Goal: Transaction & Acquisition: Purchase product/service

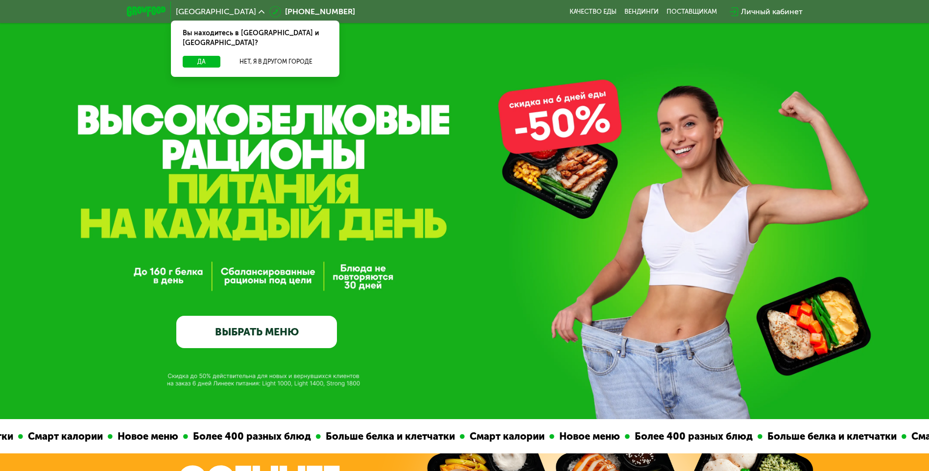
click at [317, 346] on link "ВЫБРАТЬ МЕНЮ" at bounding box center [256, 332] width 161 height 32
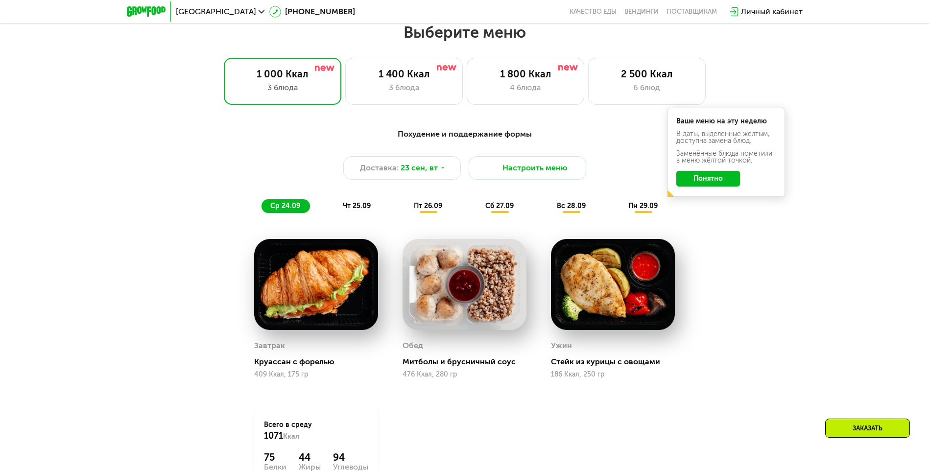
scroll to position [809, 0]
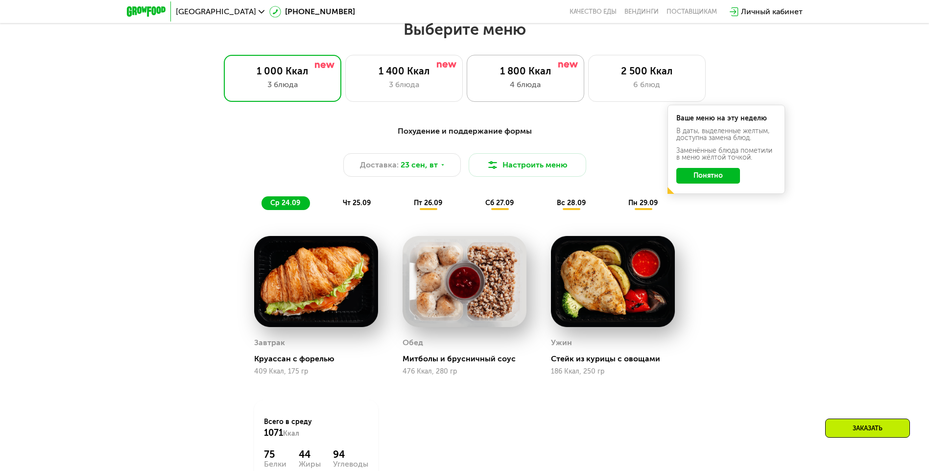
click at [532, 83] on div "4 блюда" at bounding box center [525, 85] width 97 height 12
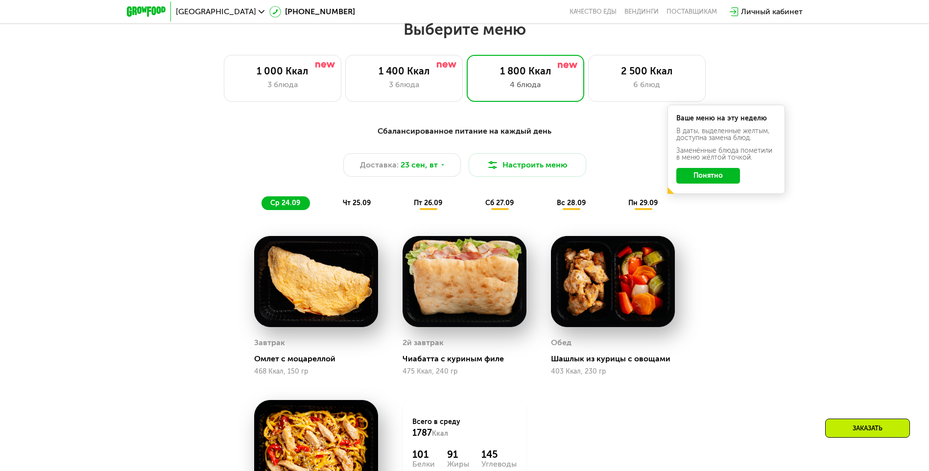
click at [714, 178] on button "Понятно" at bounding box center [708, 176] width 64 height 16
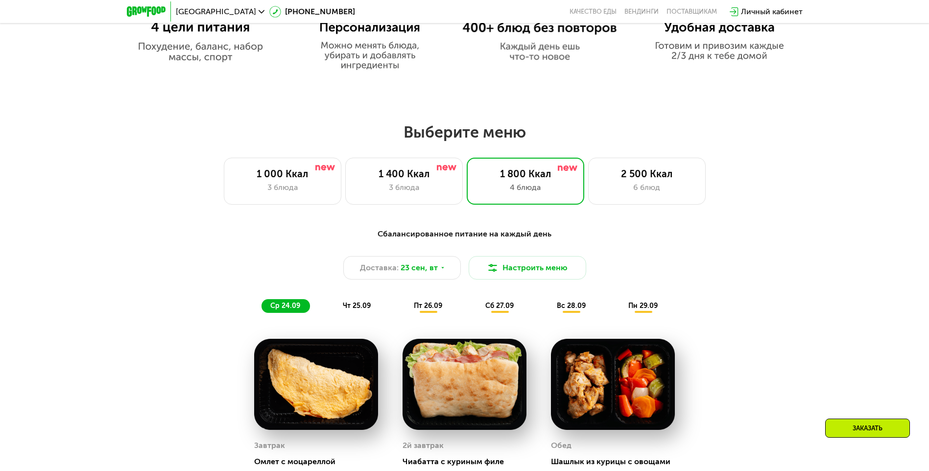
scroll to position [613, 0]
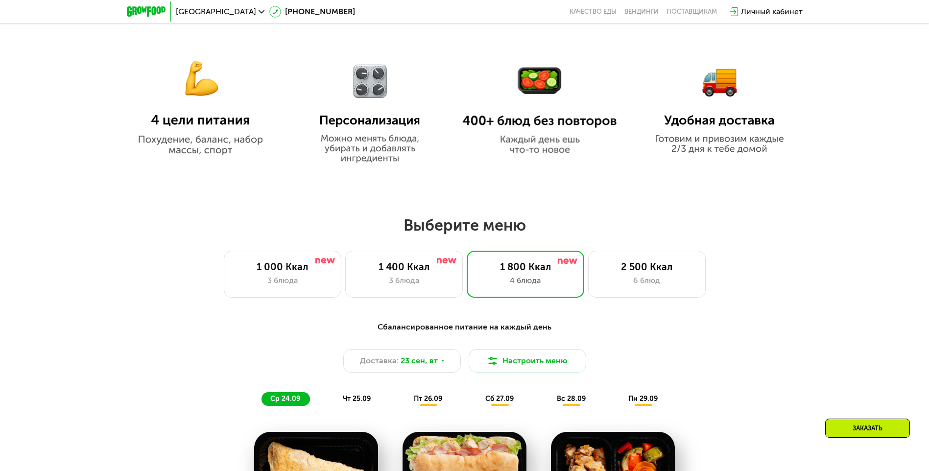
click at [357, 402] on span "чт 25.09" at bounding box center [357, 399] width 28 height 8
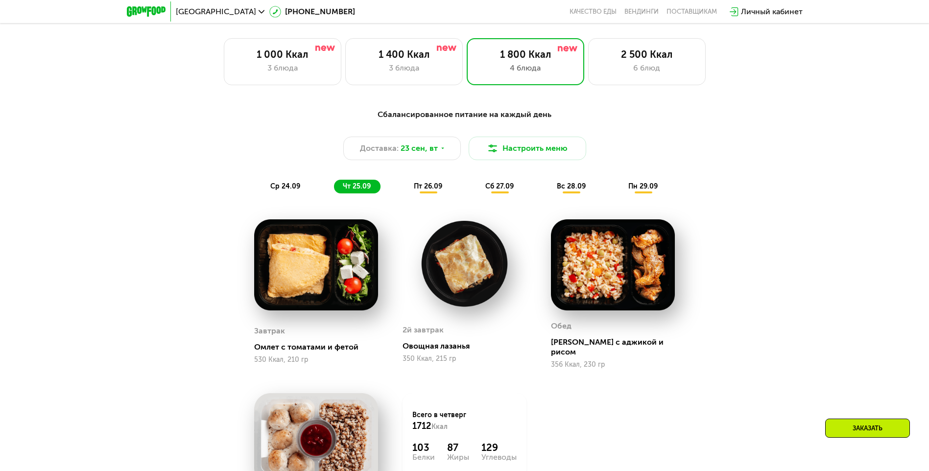
scroll to position [809, 0]
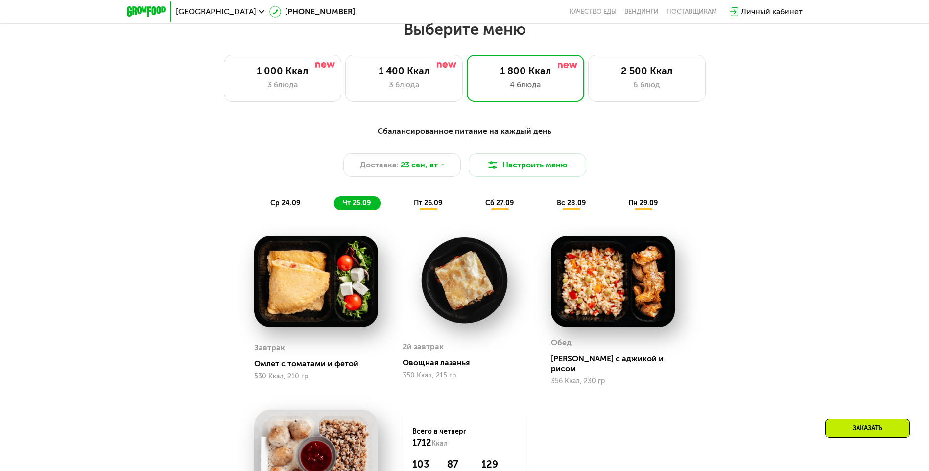
click at [436, 207] on span "пт 26.09" at bounding box center [428, 203] width 28 height 8
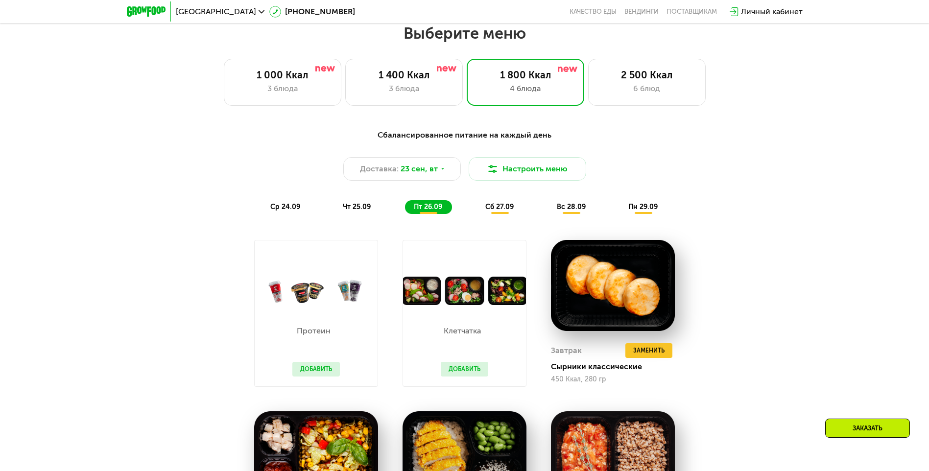
scroll to position [613, 0]
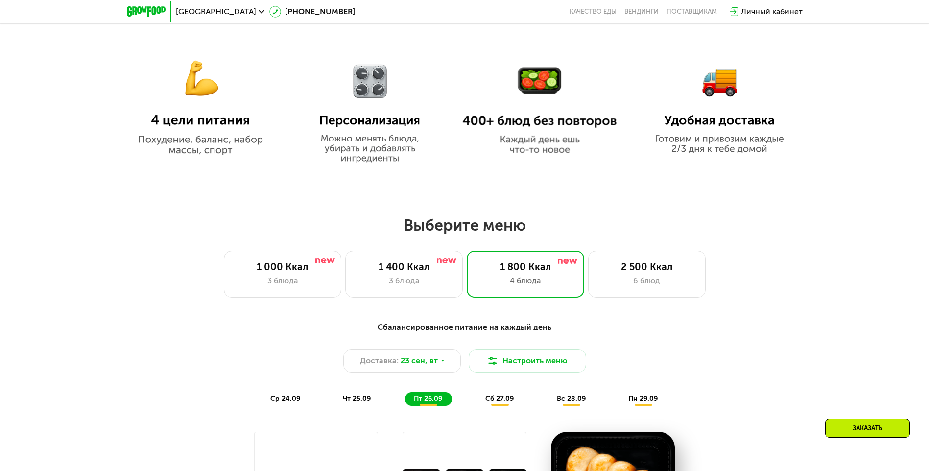
click at [504, 396] on div "сб 27.09" at bounding box center [500, 399] width 47 height 14
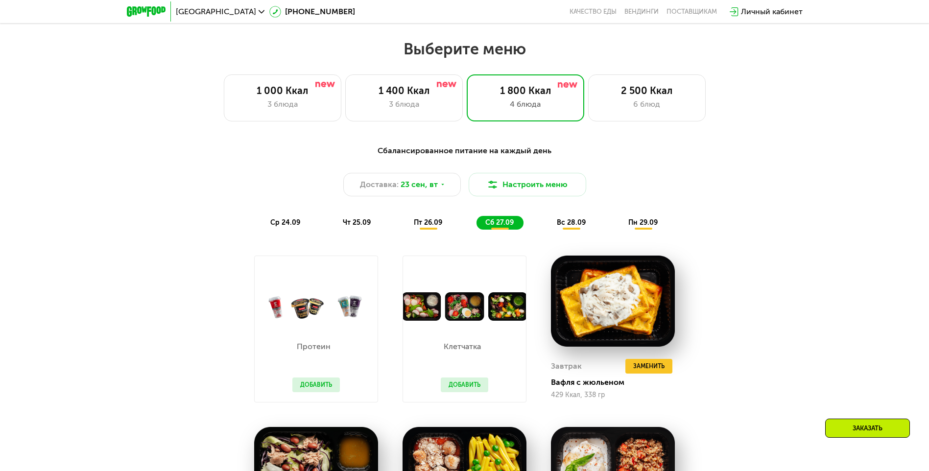
scroll to position [711, 0]
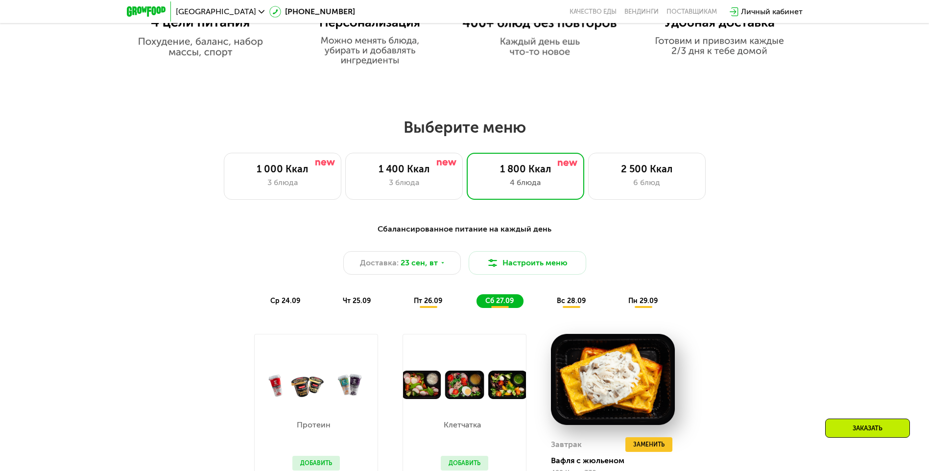
click at [579, 305] on span "вс 28.09" at bounding box center [571, 301] width 29 height 8
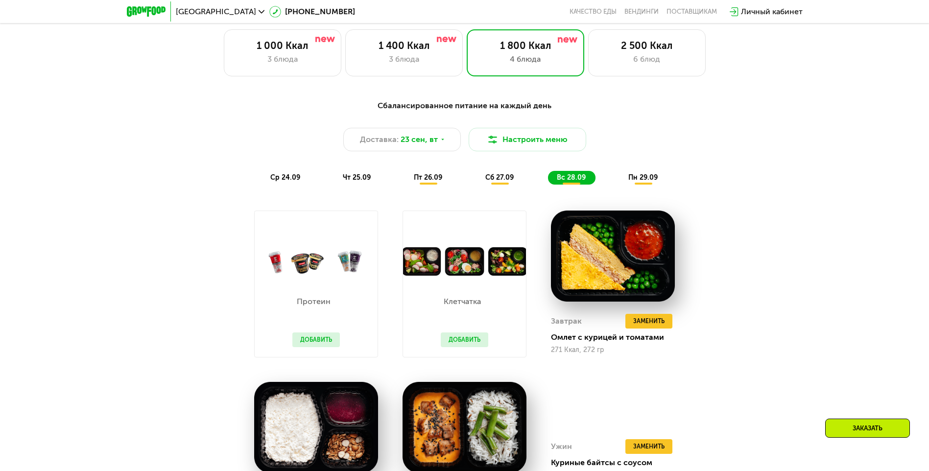
scroll to position [662, 0]
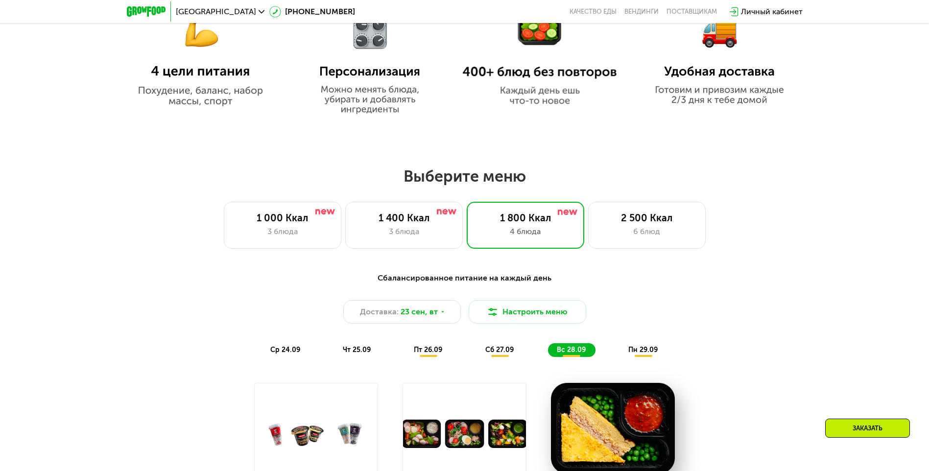
click at [631, 349] on span "пн 29.09" at bounding box center [642, 350] width 29 height 8
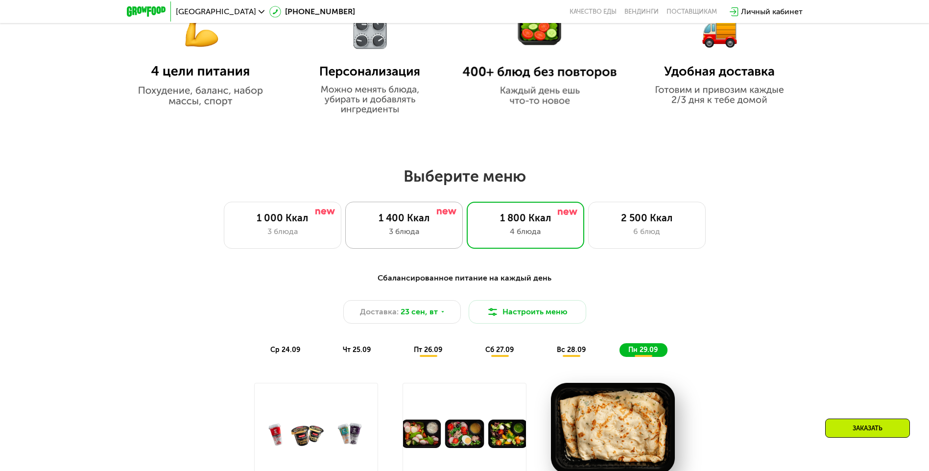
click at [418, 222] on div "1 400 Ккал" at bounding box center [404, 218] width 97 height 12
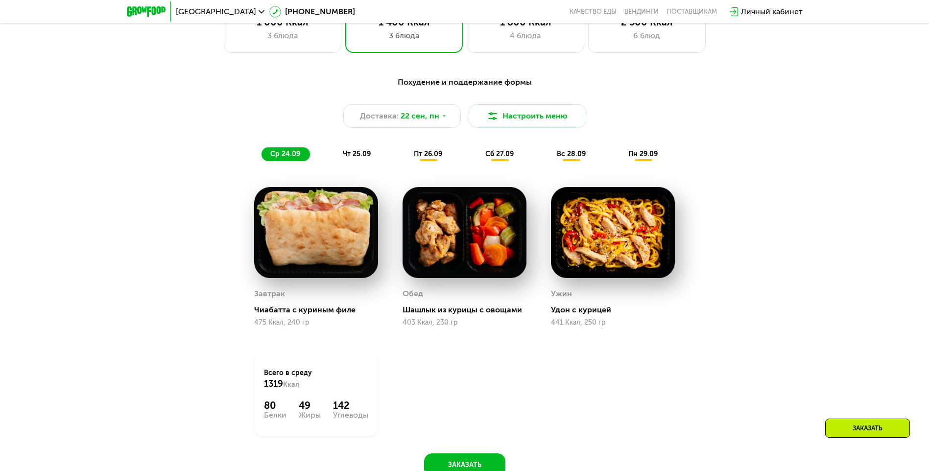
scroll to position [760, 0]
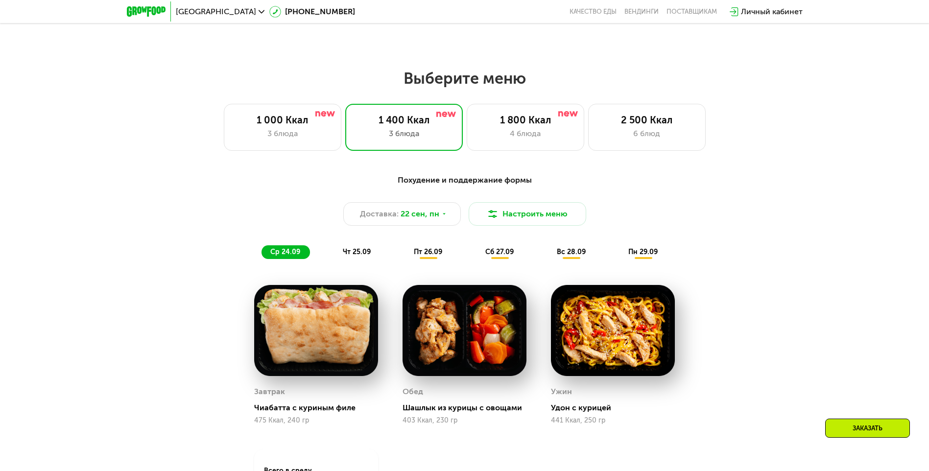
click at [364, 250] on div "чт 25.09" at bounding box center [357, 252] width 47 height 14
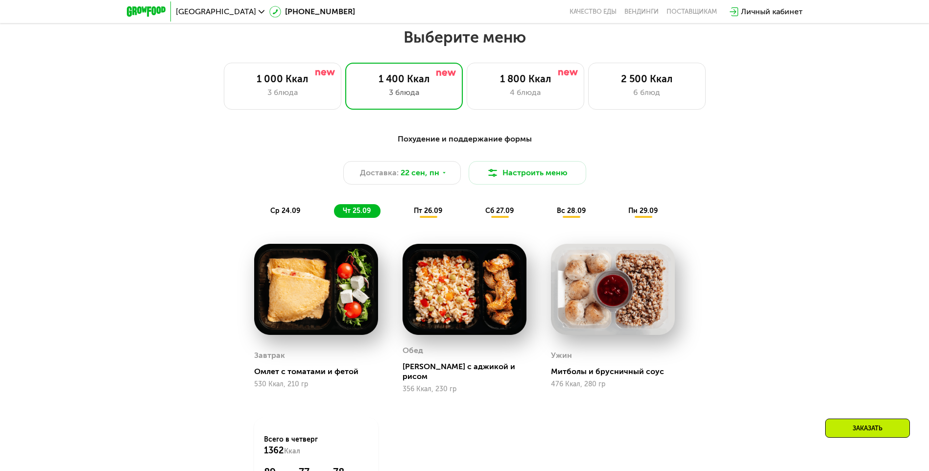
scroll to position [711, 0]
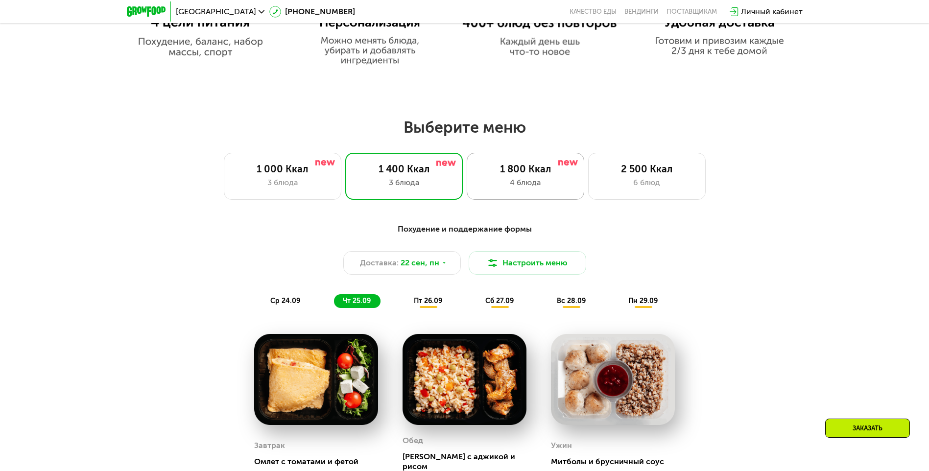
click at [504, 183] on div "4 блюда" at bounding box center [525, 183] width 97 height 12
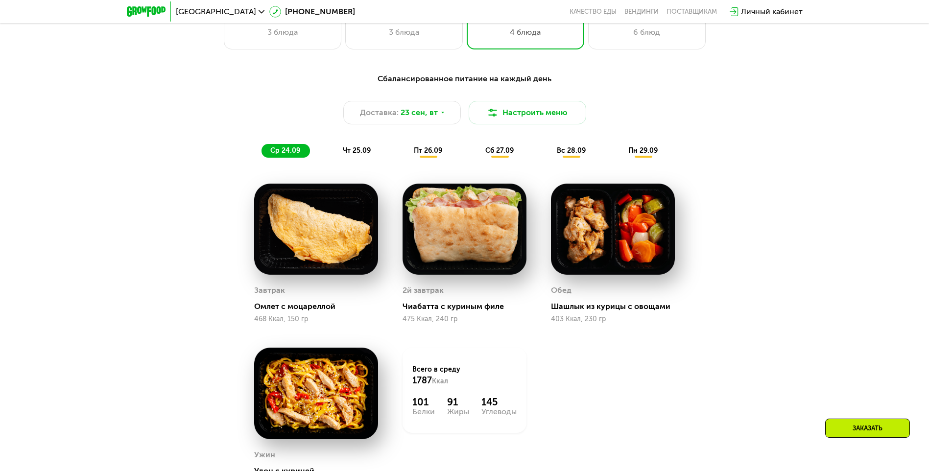
scroll to position [1005, 0]
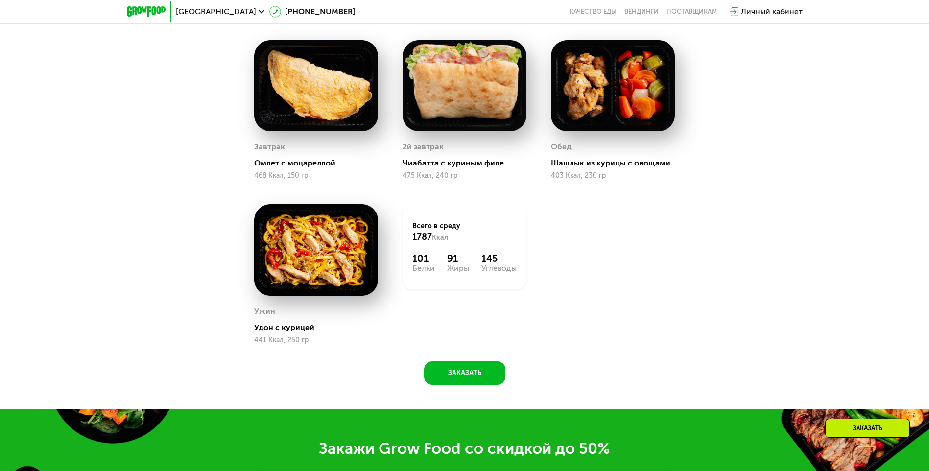
click at [454, 397] on div "Сбалансированное питание на каждый день Доставка: [DATE] Настроить меню ср 24.0…" at bounding box center [464, 162] width 929 height 493
click at [455, 391] on div "Сбалансированное питание на каждый день Доставка: [DATE] Настроить меню ср 24.0…" at bounding box center [464, 162] width 929 height 493
click at [452, 375] on button "Заказать" at bounding box center [464, 373] width 81 height 24
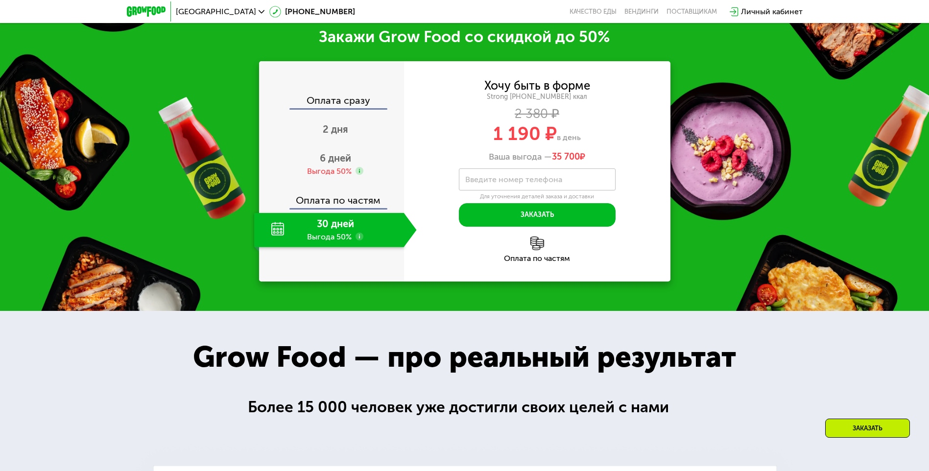
scroll to position [1418, 0]
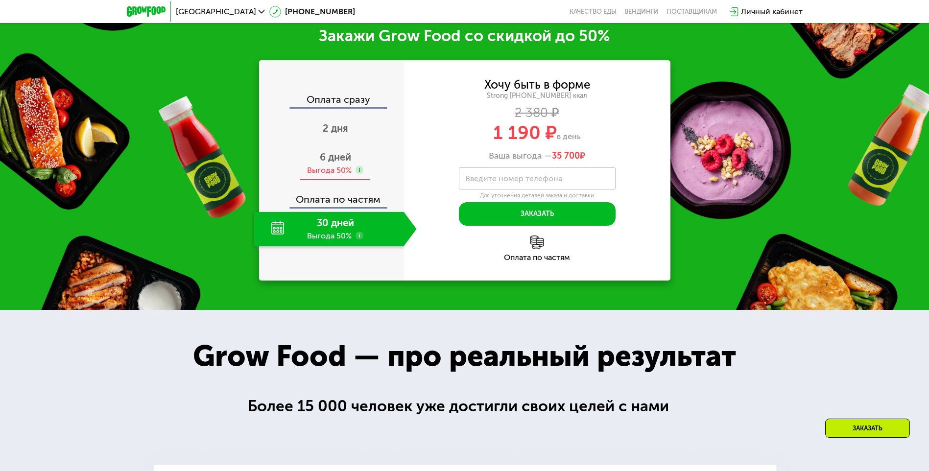
click at [339, 163] on span "6 дней" at bounding box center [335, 157] width 31 height 12
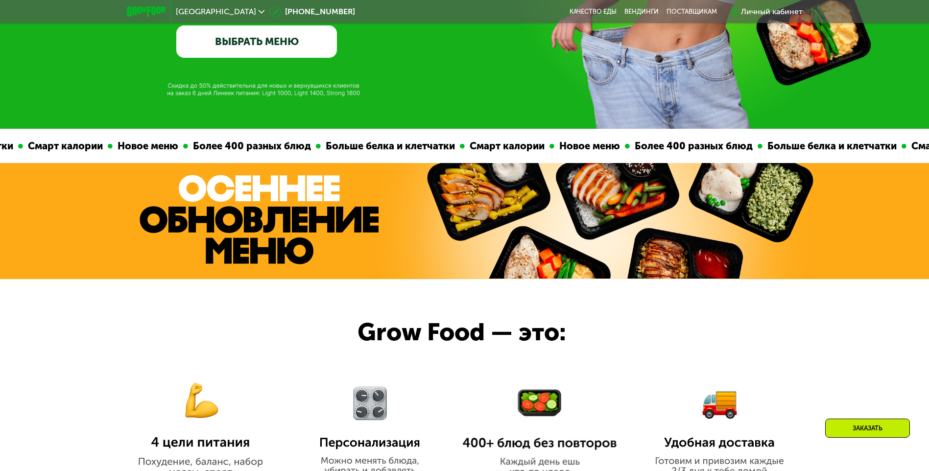
scroll to position [291, 0]
